Goal: Task Accomplishment & Management: Use online tool/utility

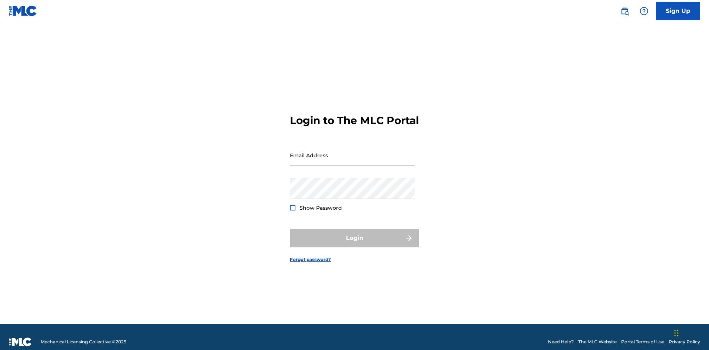
scroll to position [10, 0]
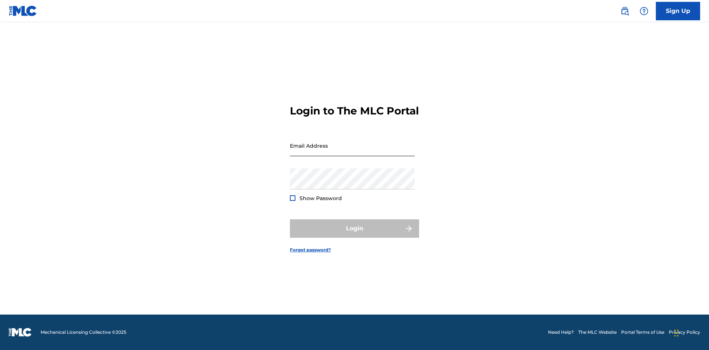
click at [352, 152] on input "Email Address" at bounding box center [352, 145] width 125 height 21
type input "Krystal.Ribble@themlc.com"
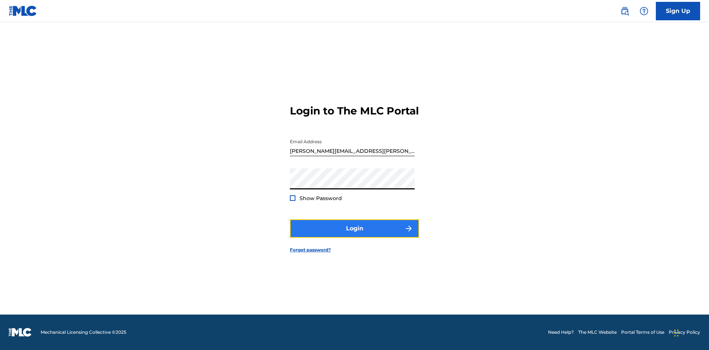
click at [354, 235] on button "Login" at bounding box center [354, 228] width 129 height 18
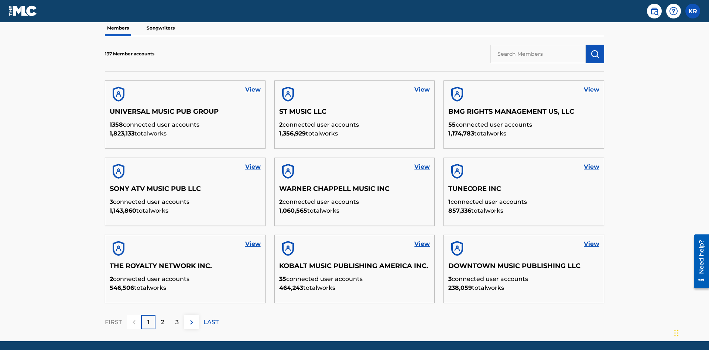
click at [538, 54] on input "text" at bounding box center [537, 54] width 95 height 18
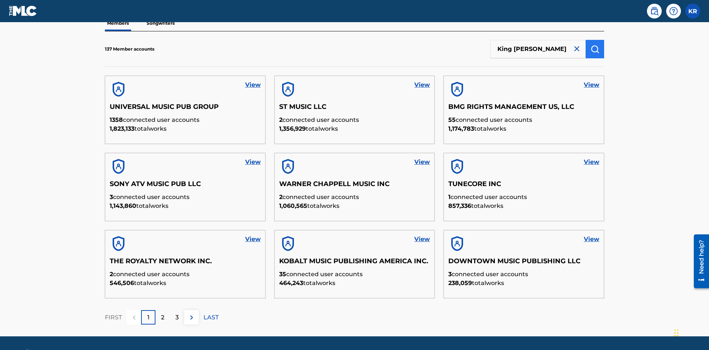
type input "King McTesterson"
click at [595, 49] on img "submit" at bounding box center [594, 49] width 9 height 9
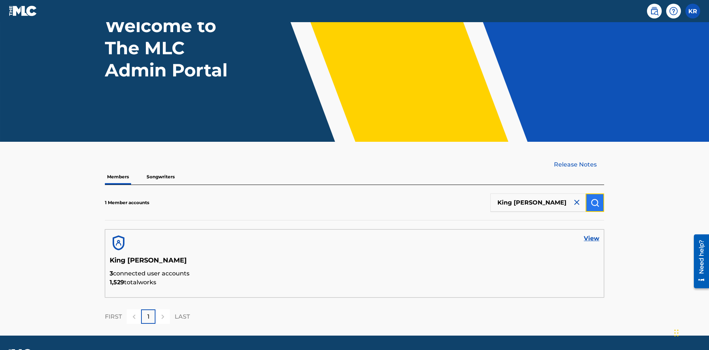
scroll to position [82, 0]
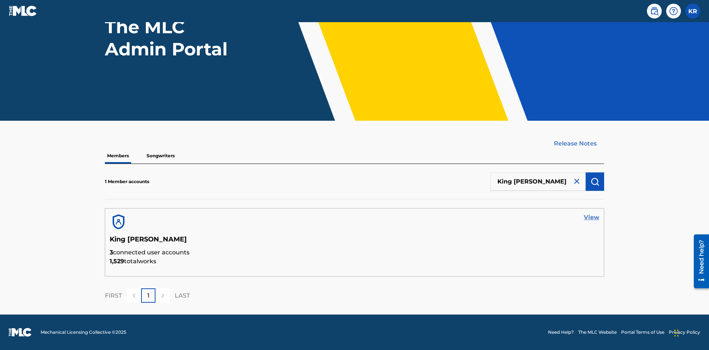
click at [591, 217] on link "View" at bounding box center [592, 217] width 16 height 9
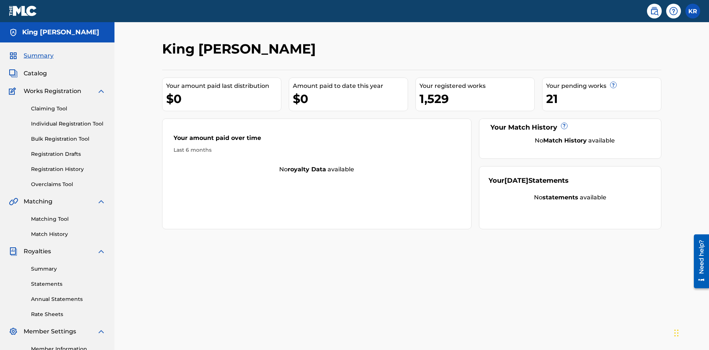
scroll to position [93, 0]
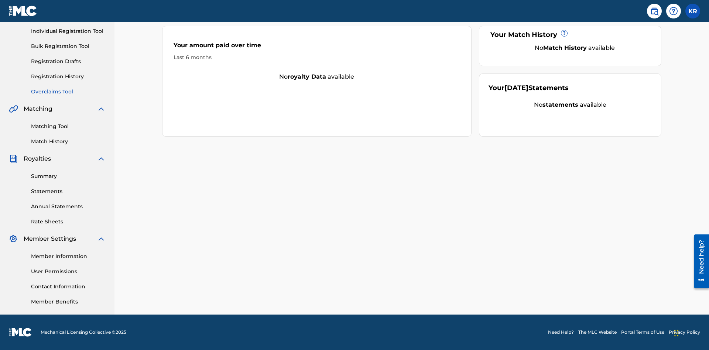
click at [68, 92] on link "Overclaims Tool" at bounding box center [68, 92] width 75 height 8
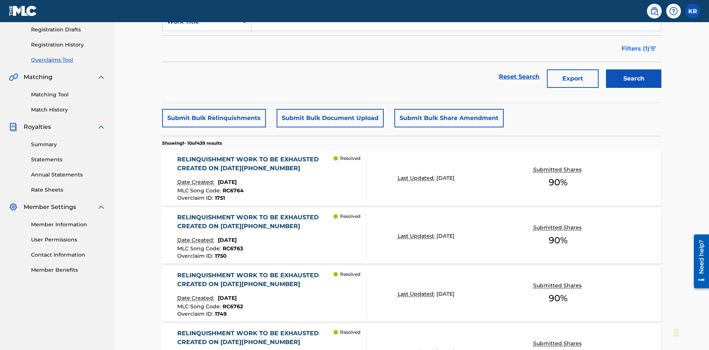
click at [635, 49] on span "Filters ( 1 )" at bounding box center [635, 48] width 28 height 9
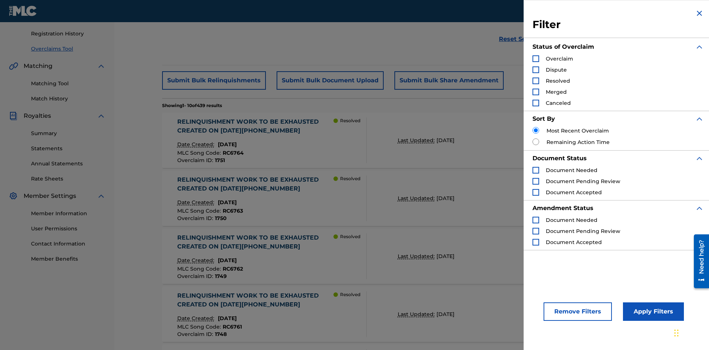
click at [536, 59] on div "Search Form" at bounding box center [535, 58] width 7 height 7
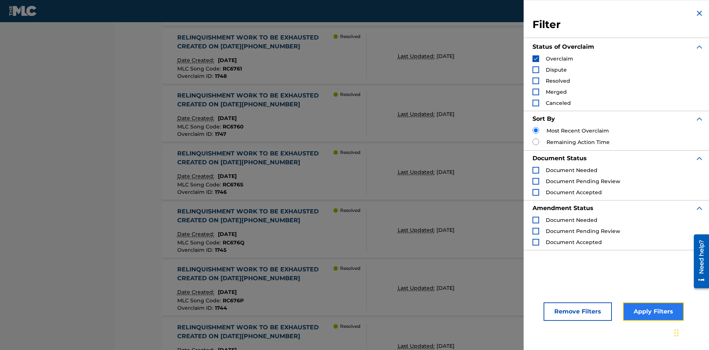
click at [652, 312] on button "Apply Filters" at bounding box center [653, 311] width 61 height 18
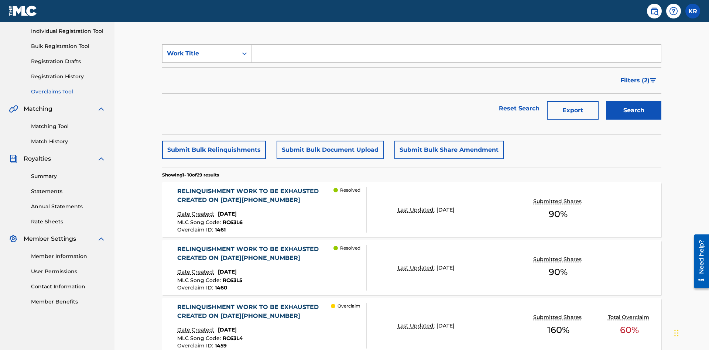
scroll to position [93, 0]
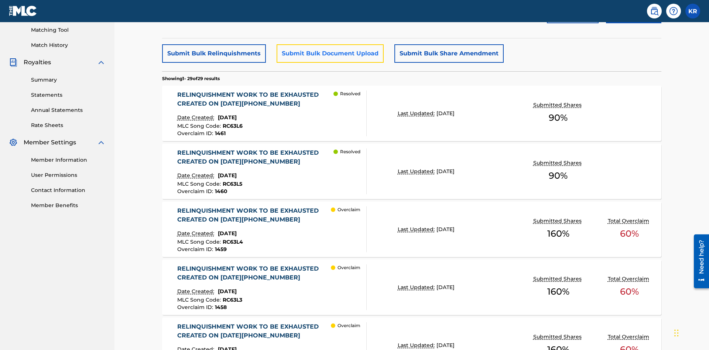
click at [329, 54] on button "Submit Bulk Document Upload" at bounding box center [330, 53] width 107 height 18
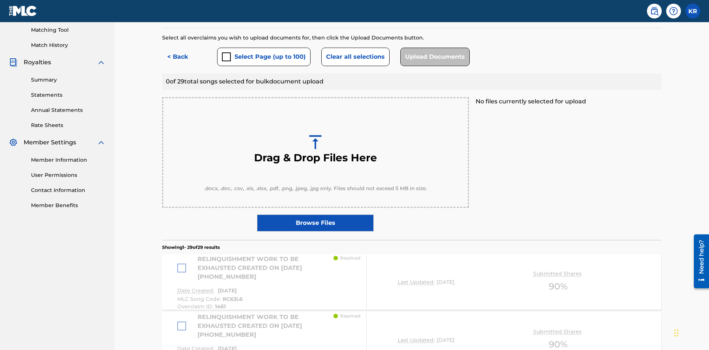
scroll to position [192, 0]
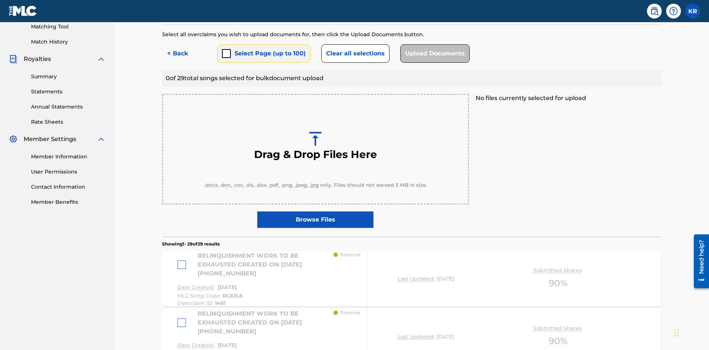
click at [263, 54] on button "Select Page (up to 100)" at bounding box center [263, 53] width 93 height 18
